Goal: Task Accomplishment & Management: Manage account settings

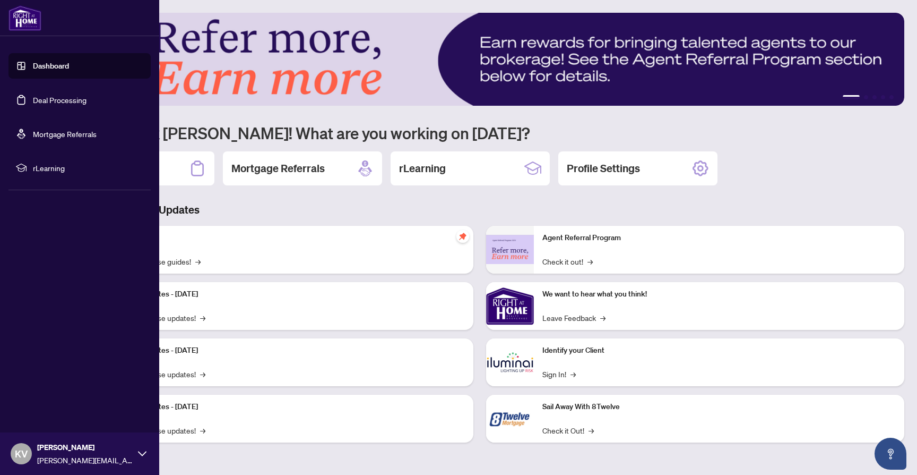
click at [48, 65] on link "Dashboard" at bounding box center [51, 66] width 36 height 10
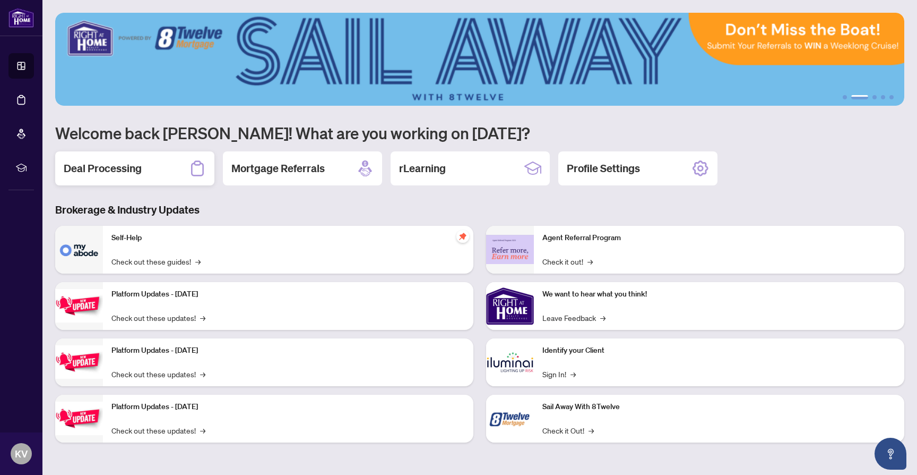
click at [152, 157] on div "Deal Processing" at bounding box center [134, 168] width 159 height 34
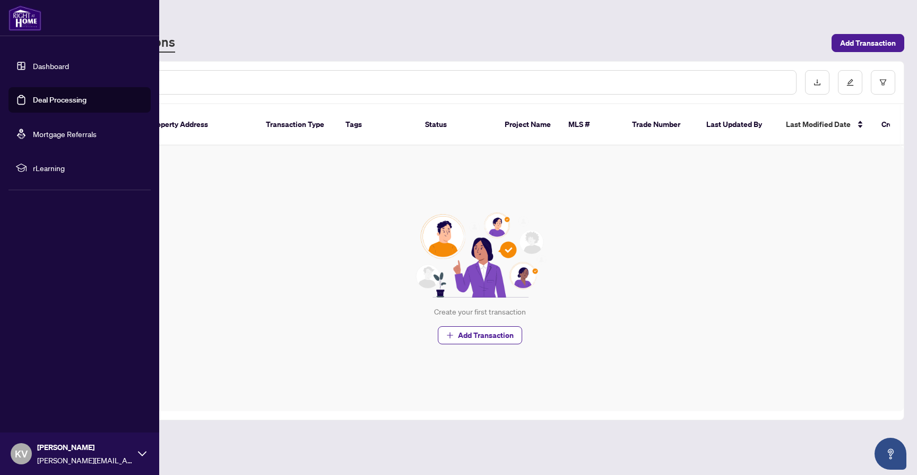
click at [139, 449] on icon at bounding box center [142, 453] width 8 height 8
click at [56, 61] on link "Dashboard" at bounding box center [51, 66] width 36 height 10
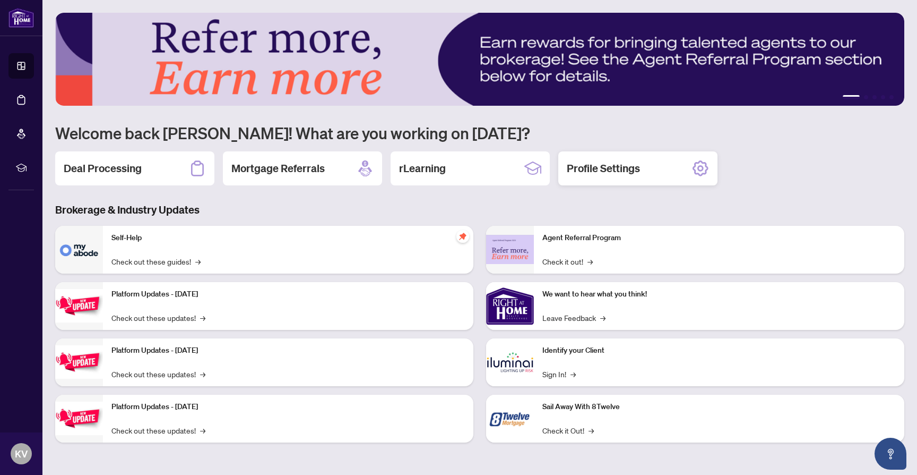
click at [660, 171] on div "Profile Settings" at bounding box center [638, 168] width 159 height 34
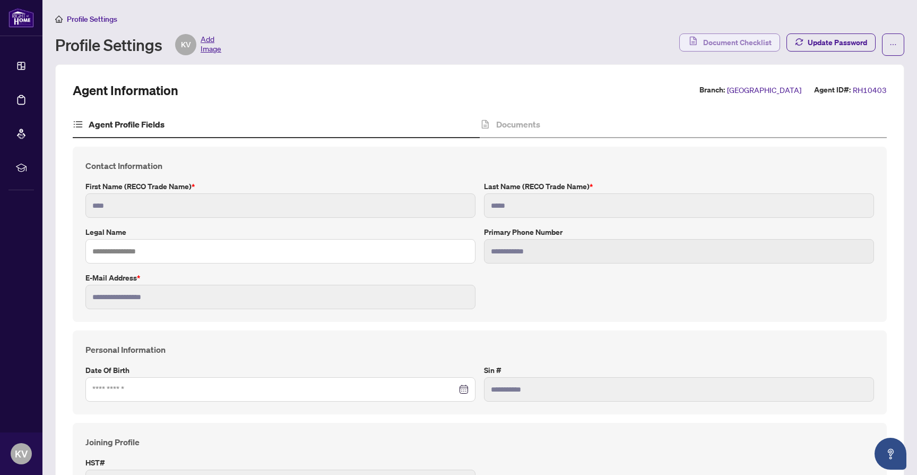
click at [739, 47] on span "Document Checklist" at bounding box center [737, 42] width 68 height 17
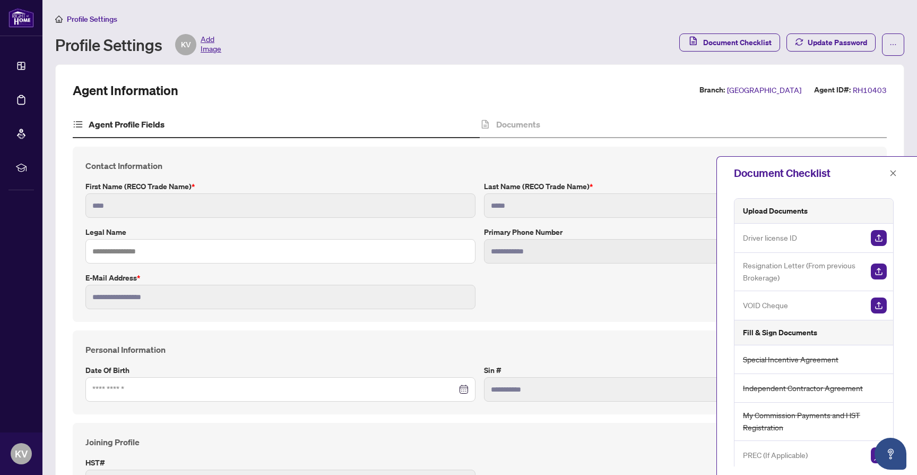
click at [807, 268] on span "Resignation Letter (From previous Brokerage)" at bounding box center [802, 271] width 119 height 25
click at [687, 120] on div "Documents" at bounding box center [683, 124] width 407 height 27
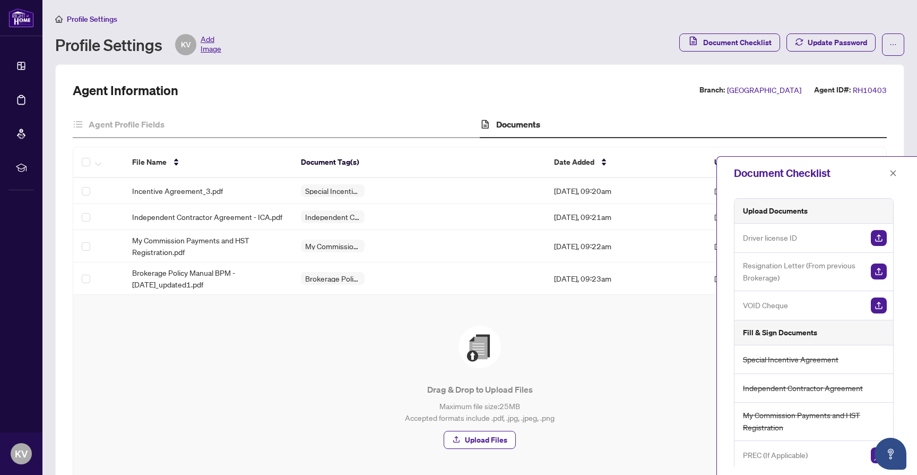
click at [799, 169] on div "Document Checklist" at bounding box center [810, 173] width 152 height 16
click at [894, 176] on icon "close" at bounding box center [893, 172] width 7 height 7
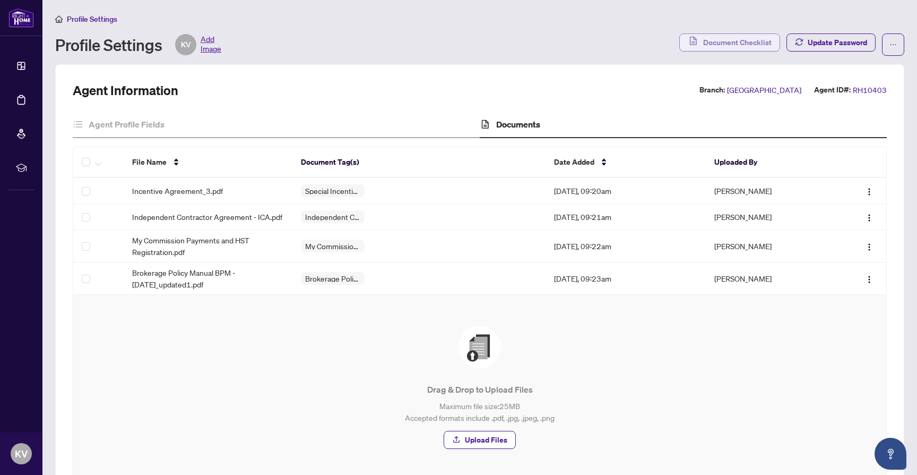
click at [757, 43] on span "Document Checklist" at bounding box center [737, 42] width 68 height 17
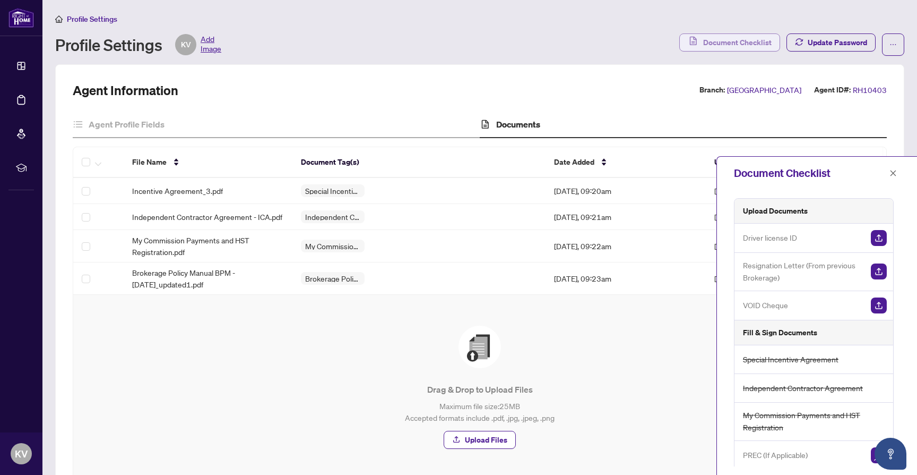
click at [757, 43] on span "Document Checklist" at bounding box center [737, 42] width 68 height 17
click at [876, 269] on img "button" at bounding box center [879, 271] width 16 height 16
click at [895, 176] on icon "close" at bounding box center [893, 172] width 7 height 7
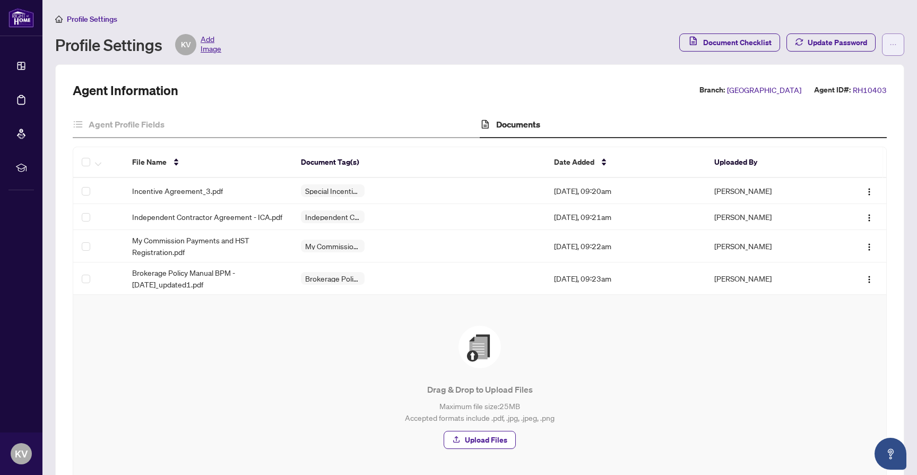
click at [891, 44] on icon "ellipsis" at bounding box center [894, 44] width 6 height 1
click at [864, 71] on span "Agent Activity History" at bounding box center [859, 68] width 73 height 12
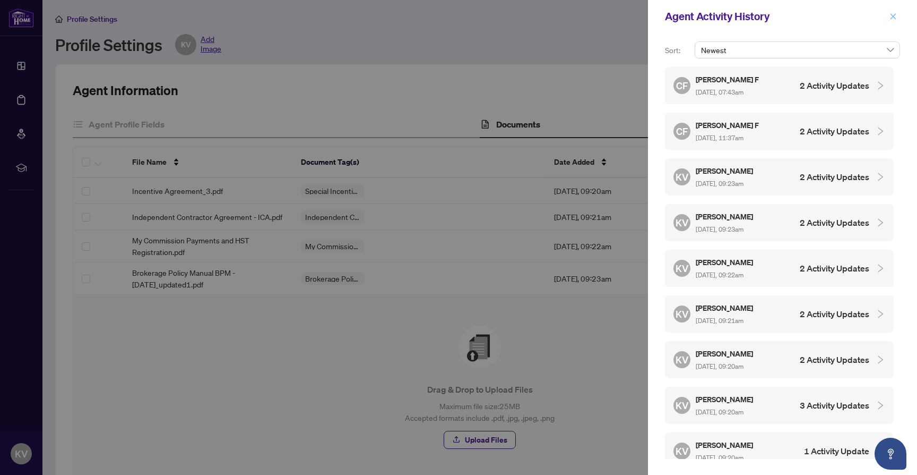
click at [895, 18] on icon "close" at bounding box center [894, 16] width 6 height 6
